Goal: Task Accomplishment & Management: Manage account settings

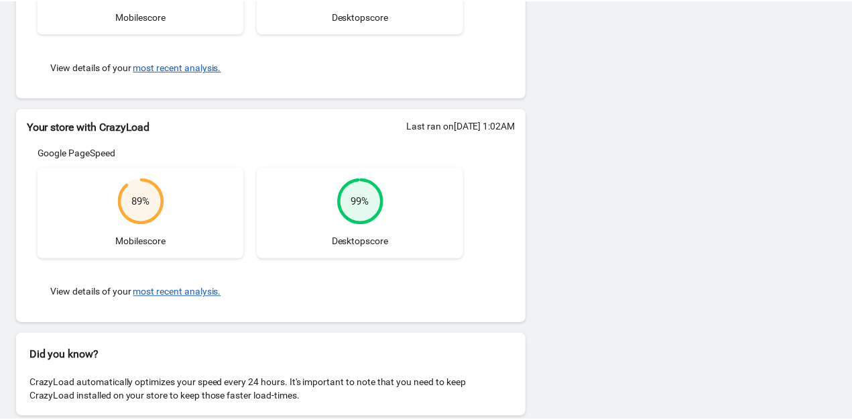
scroll to position [295, 0]
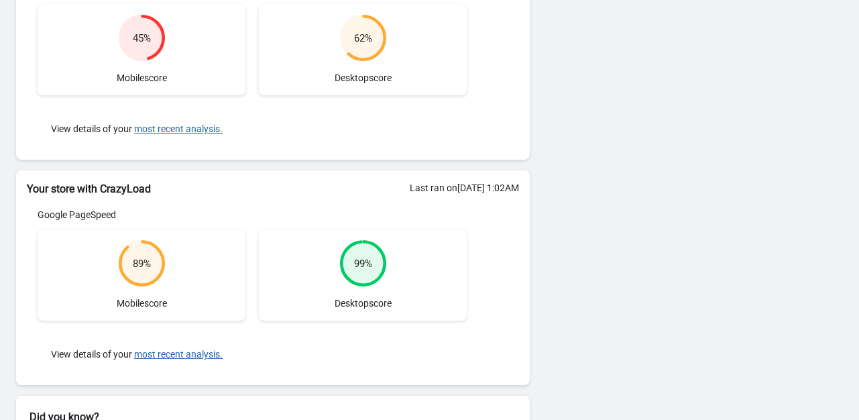
scroll to position [220, 0]
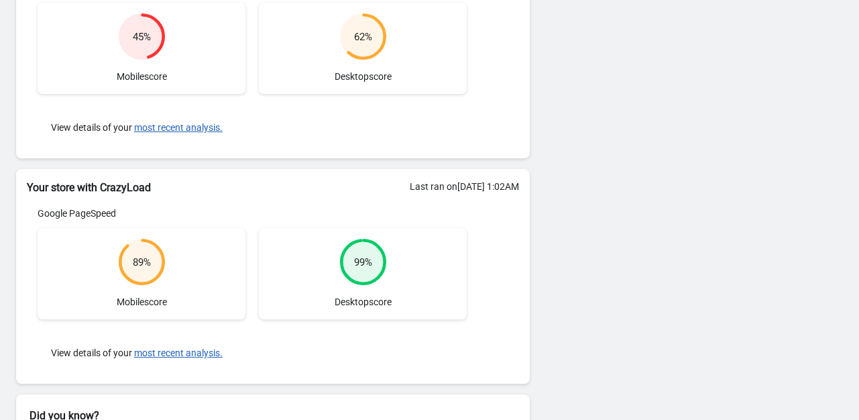
click at [123, 257] on circle at bounding box center [141, 261] width 43 height 43
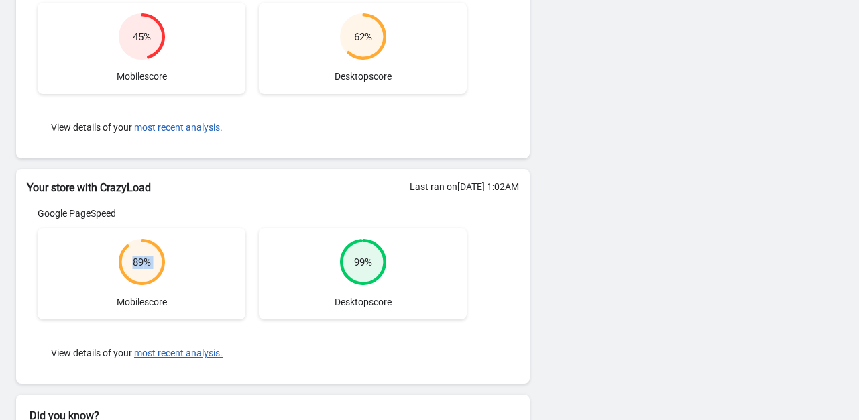
click at [123, 257] on circle at bounding box center [141, 261] width 43 height 43
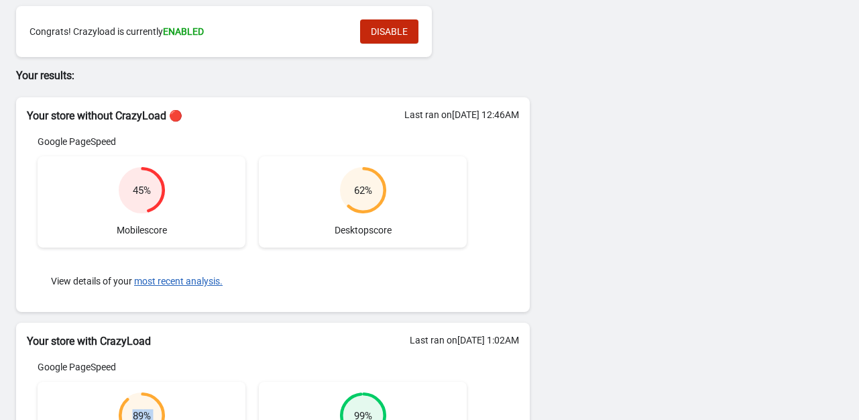
scroll to position [70, 0]
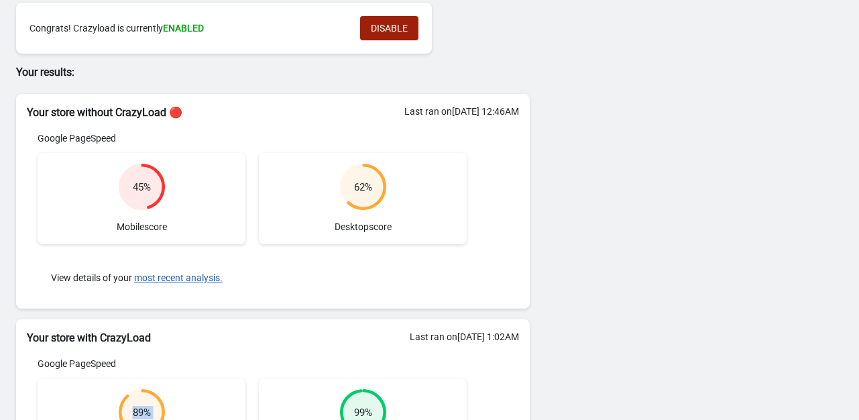
click at [390, 34] on button "DISABLE" at bounding box center [389, 28] width 58 height 24
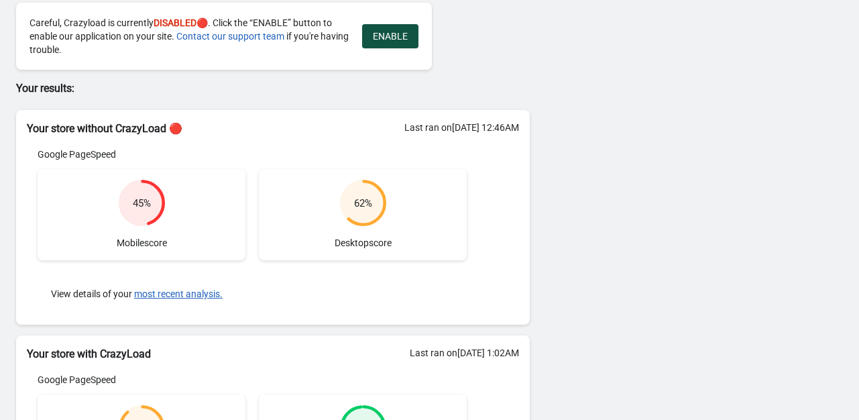
click at [383, 37] on span "ENABLE" at bounding box center [390, 36] width 35 height 11
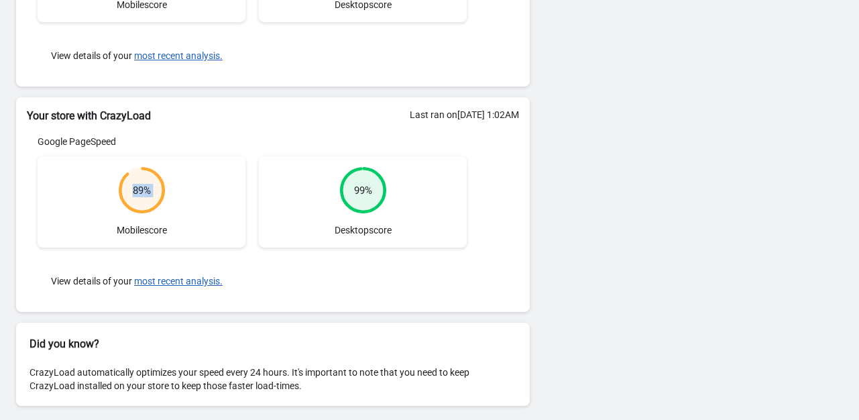
scroll to position [295, 0]
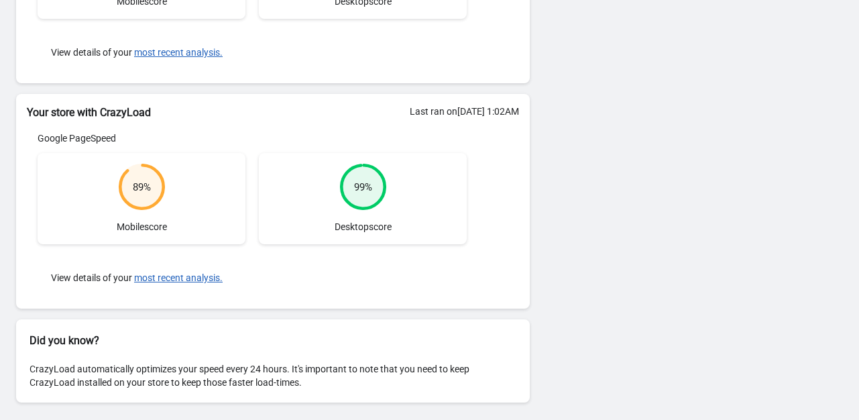
click at [212, 156] on div "89 % Mobile score" at bounding box center [142, 198] width 208 height 91
click at [164, 195] on div "89 % Mobile score" at bounding box center [142, 198] width 208 height 91
click at [127, 201] on circle at bounding box center [141, 186] width 45 height 45
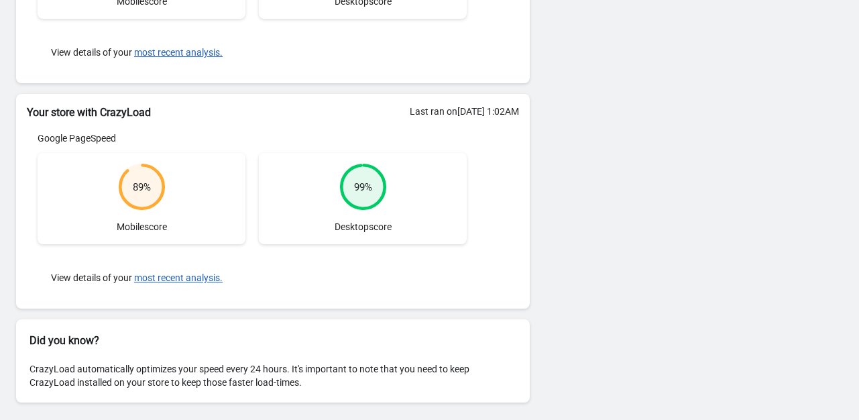
click at [127, 201] on circle at bounding box center [141, 186] width 45 height 45
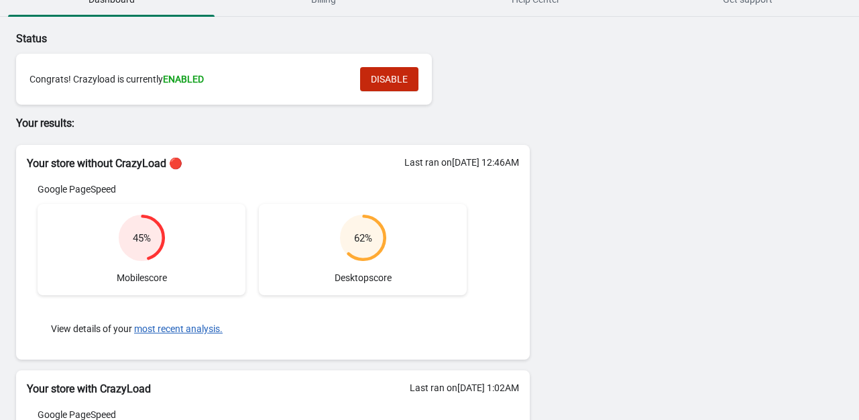
scroll to position [0, 0]
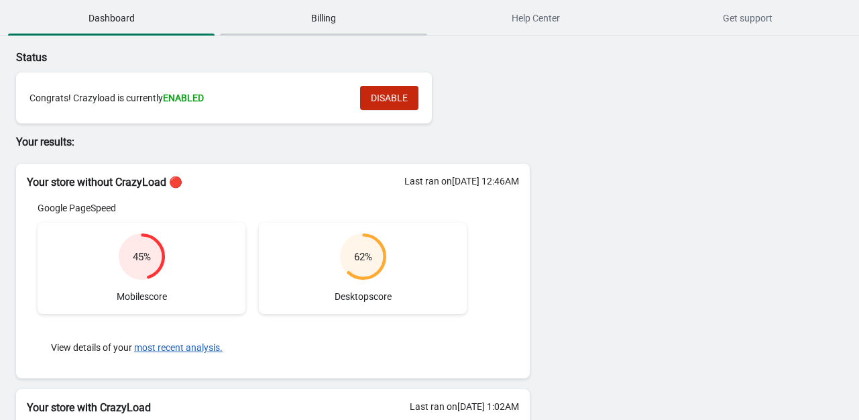
click at [312, 22] on span "Billing" at bounding box center [323, 18] width 207 height 24
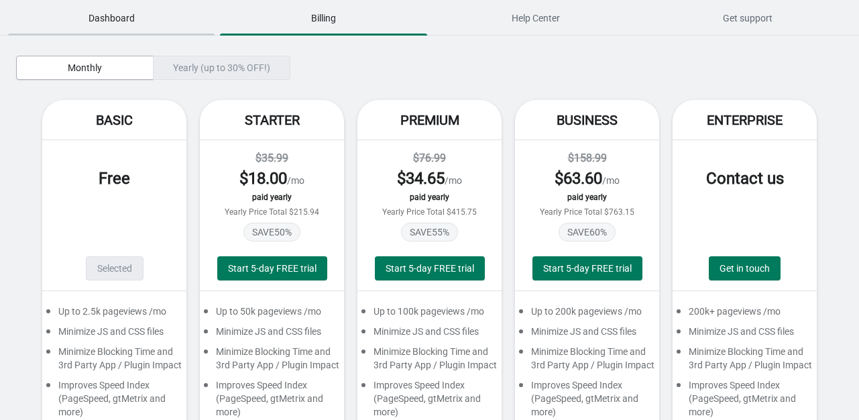
click at [119, 15] on span "Dashboard" at bounding box center [111, 18] width 207 height 24
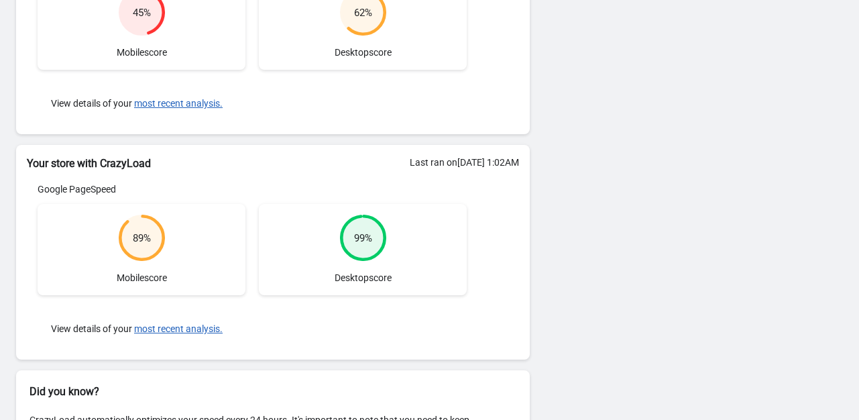
scroll to position [295, 0]
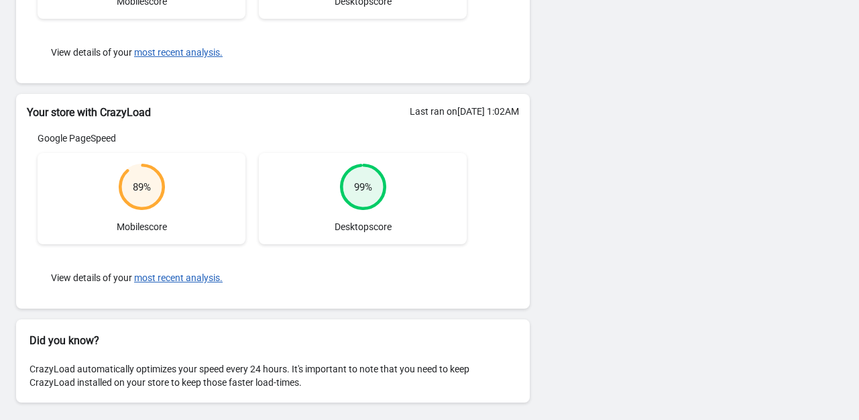
click at [145, 193] on circle at bounding box center [141, 186] width 43 height 43
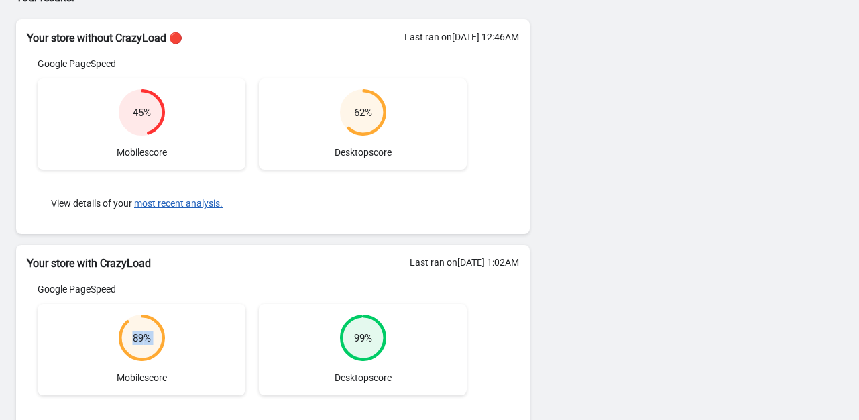
scroll to position [0, 0]
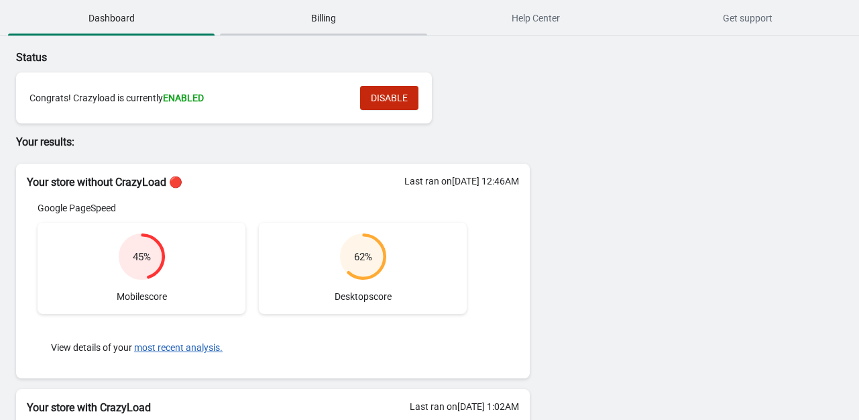
click at [317, 25] on span "Billing" at bounding box center [323, 18] width 207 height 24
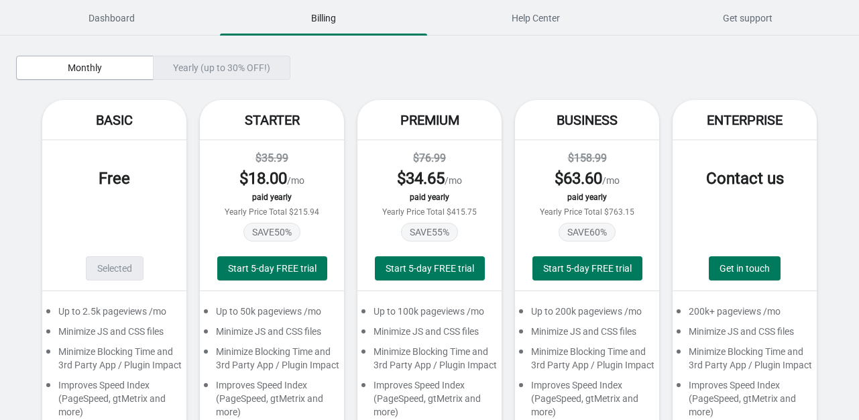
click at [101, 270] on div "Selected" at bounding box center [115, 268] width 58 height 24
